Goal: Navigation & Orientation: Find specific page/section

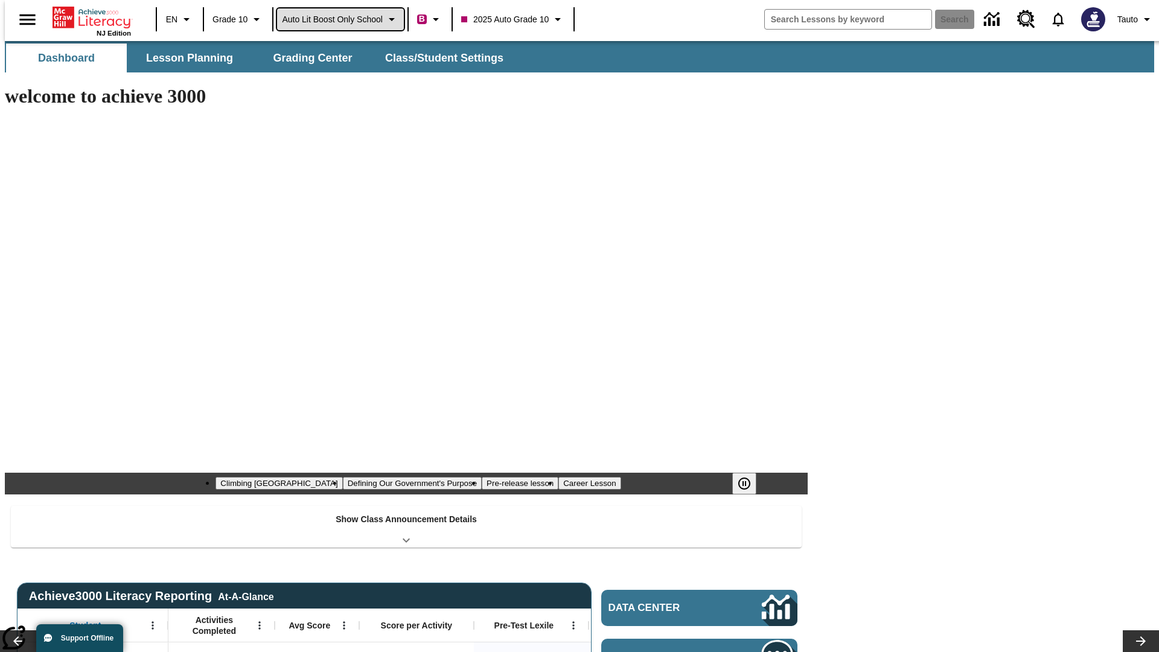
click at [340, 19] on span "Auto Lit Boost only School" at bounding box center [332, 19] width 101 height 13
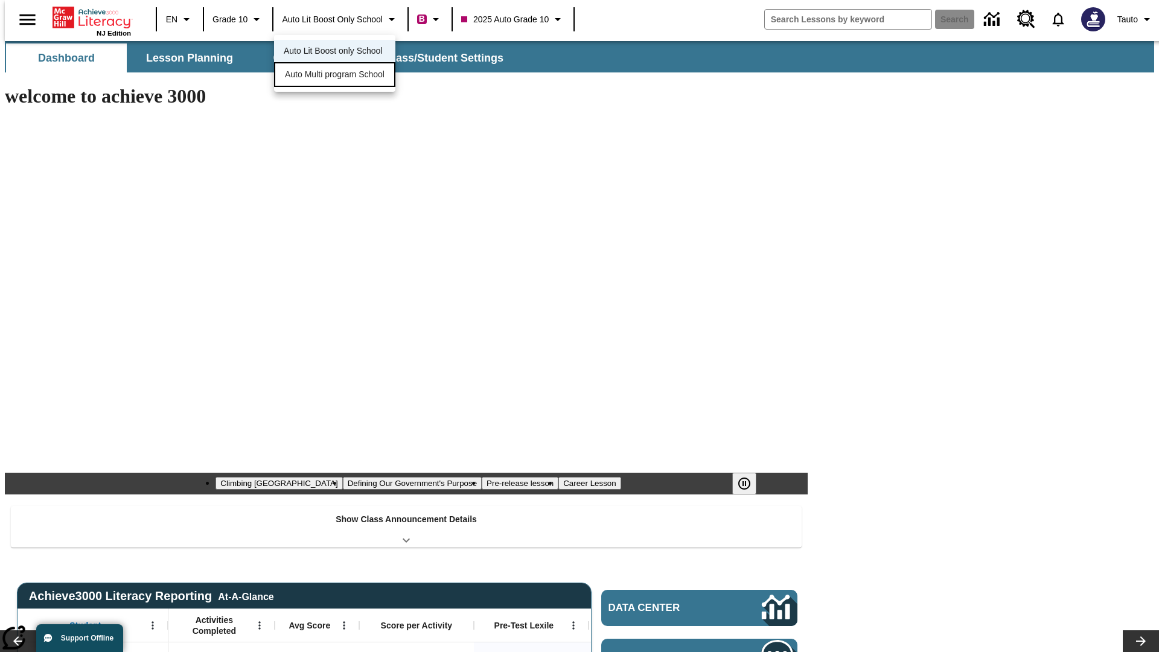
click at [338, 75] on span "Auto Multi program School" at bounding box center [335, 74] width 100 height 13
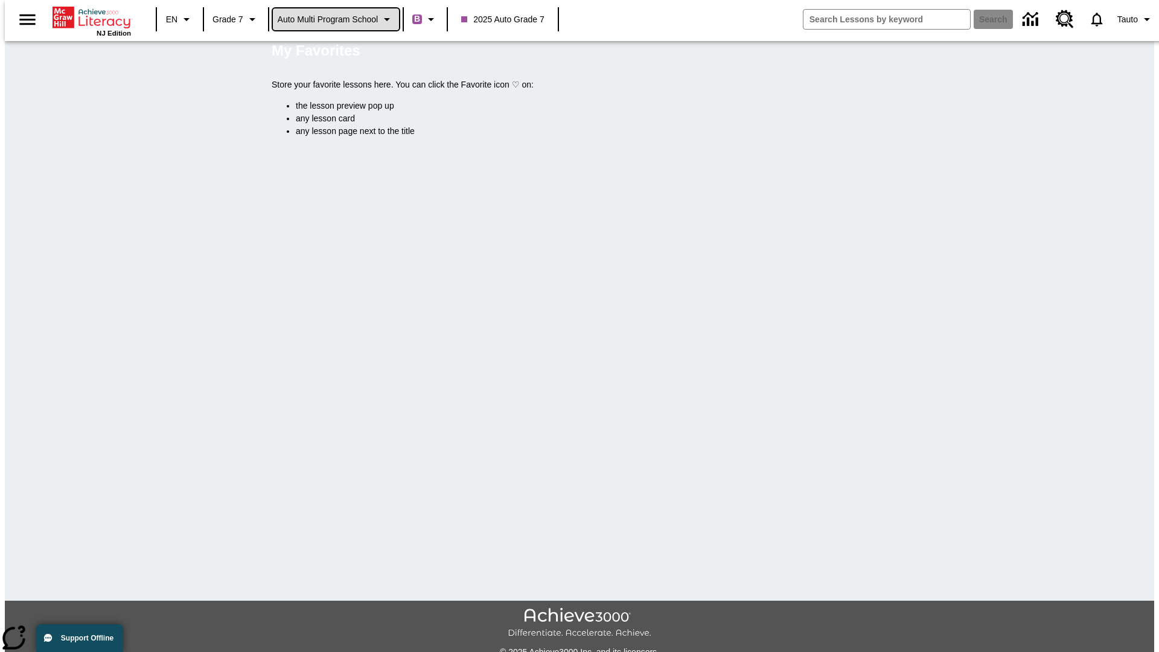
click at [336, 19] on span "Auto Multi program School" at bounding box center [328, 19] width 101 height 13
click at [332, 52] on span "Auto Lit Boost only School" at bounding box center [328, 51] width 98 height 13
